Goal: Task Accomplishment & Management: Manage account settings

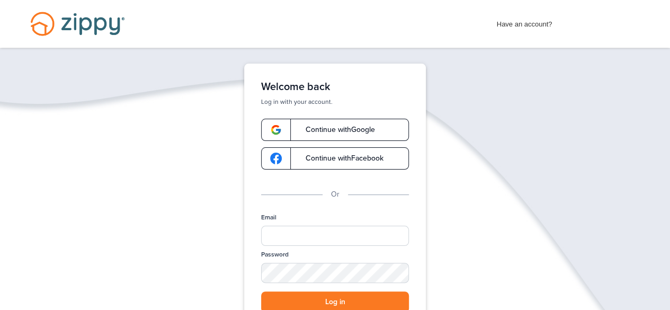
click at [357, 130] on span "Continue with Google" at bounding box center [335, 129] width 80 height 7
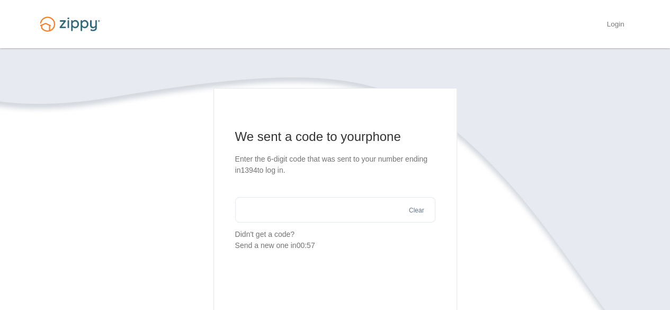
click at [346, 206] on input "text" at bounding box center [335, 209] width 200 height 25
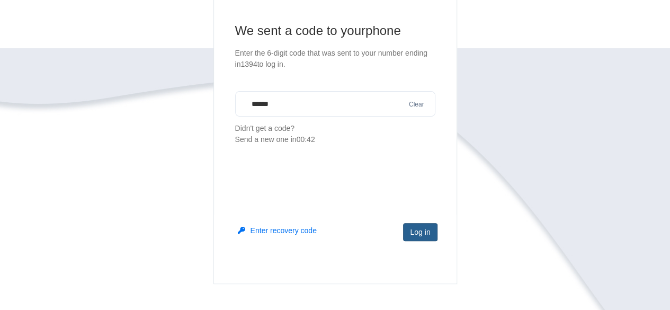
type input "******"
click at [414, 234] on button "Log in" at bounding box center [420, 232] width 34 height 18
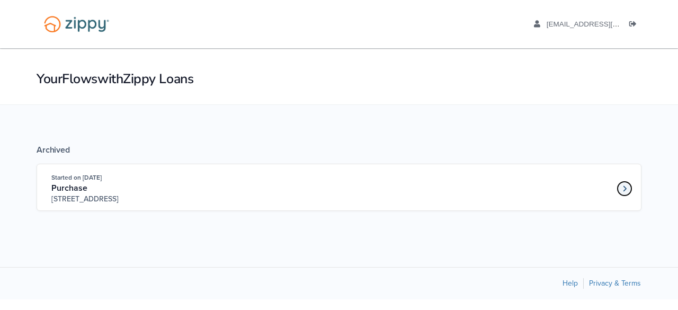
click at [623, 192] on link "Loan number 4147685" at bounding box center [624, 189] width 16 height 16
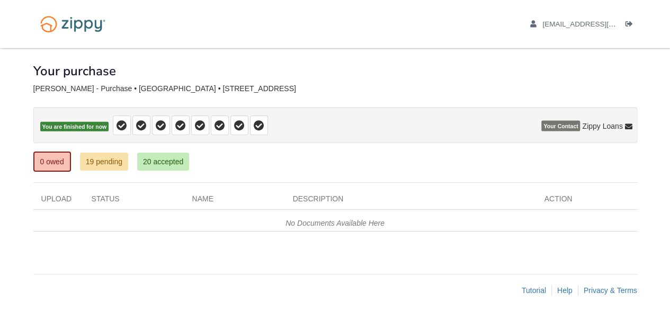
scroll to position [5, 0]
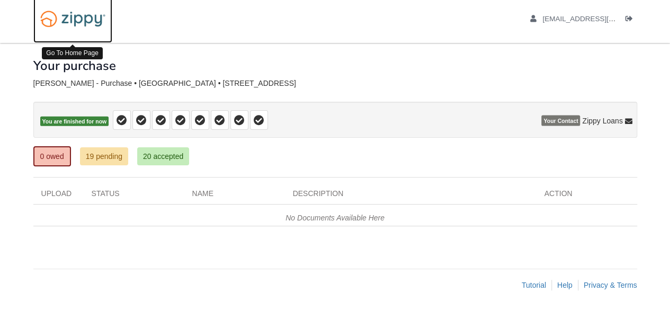
click at [78, 17] on img at bounding box center [72, 18] width 79 height 27
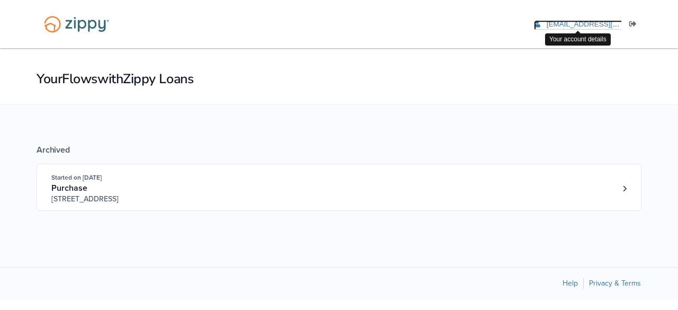
click at [595, 23] on span "lifechangerministry2020@gmail.com" at bounding box center [606, 24] width 121 height 8
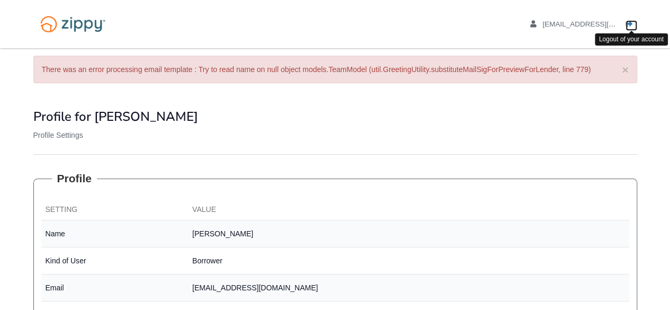
click at [627, 24] on icon "Log out" at bounding box center [628, 24] width 7 height 7
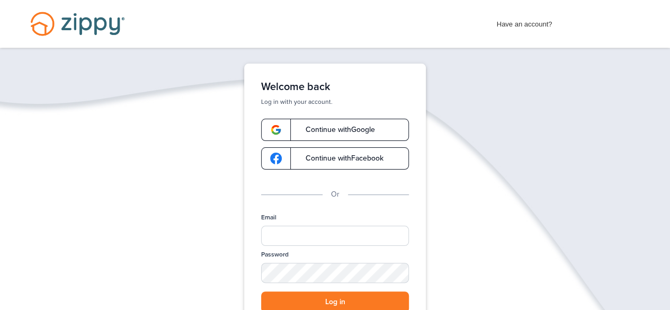
click at [622, 40] on div "Have an account? Apply Now Have an account? Log in Schedule a Floify Demo" at bounding box center [335, 24] width 670 height 48
